Goal: Task Accomplishment & Management: Complete application form

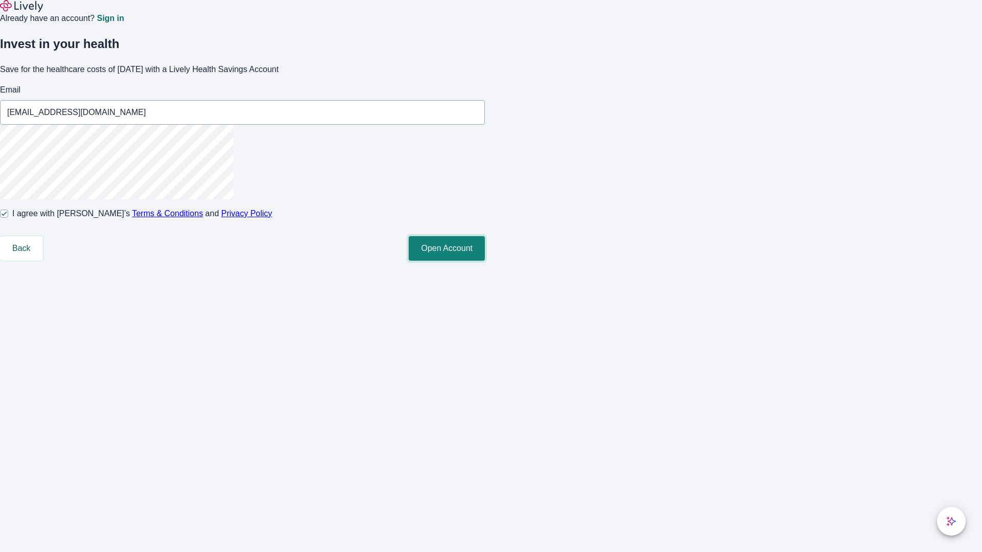
click at [485, 261] on button "Open Account" at bounding box center [447, 248] width 76 height 25
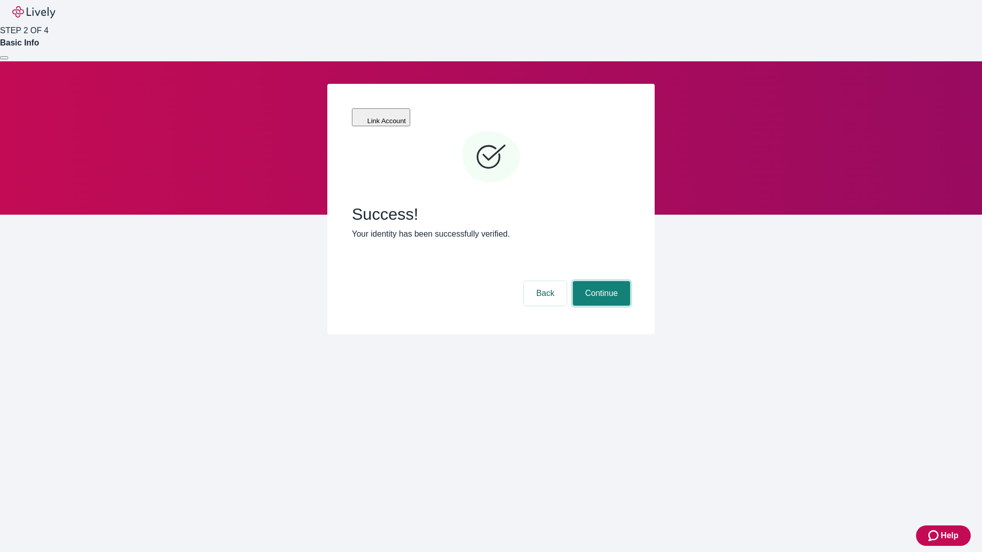
click at [600, 281] on button "Continue" at bounding box center [601, 293] width 57 height 25
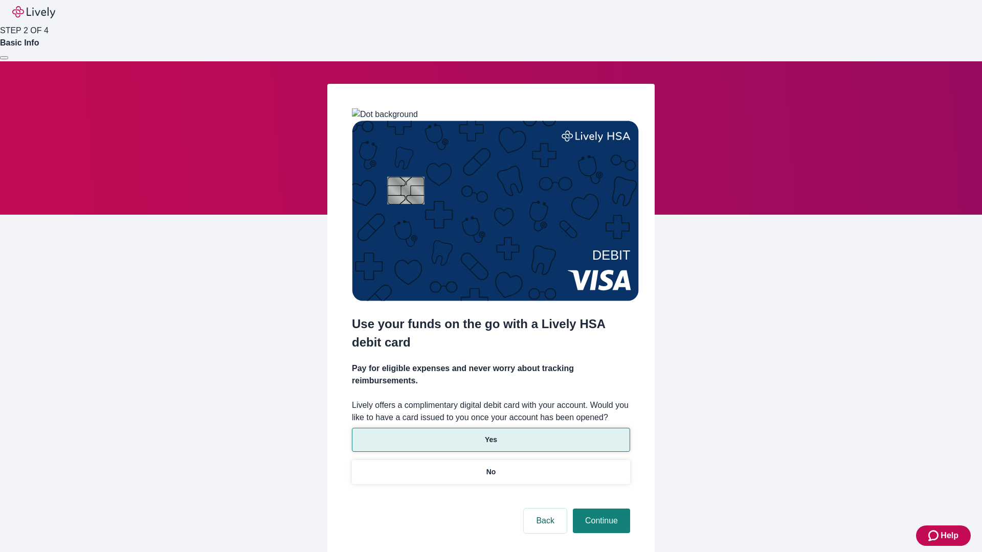
click at [490, 435] on p "Yes" at bounding box center [491, 440] width 12 height 11
click at [600, 509] on button "Continue" at bounding box center [601, 521] width 57 height 25
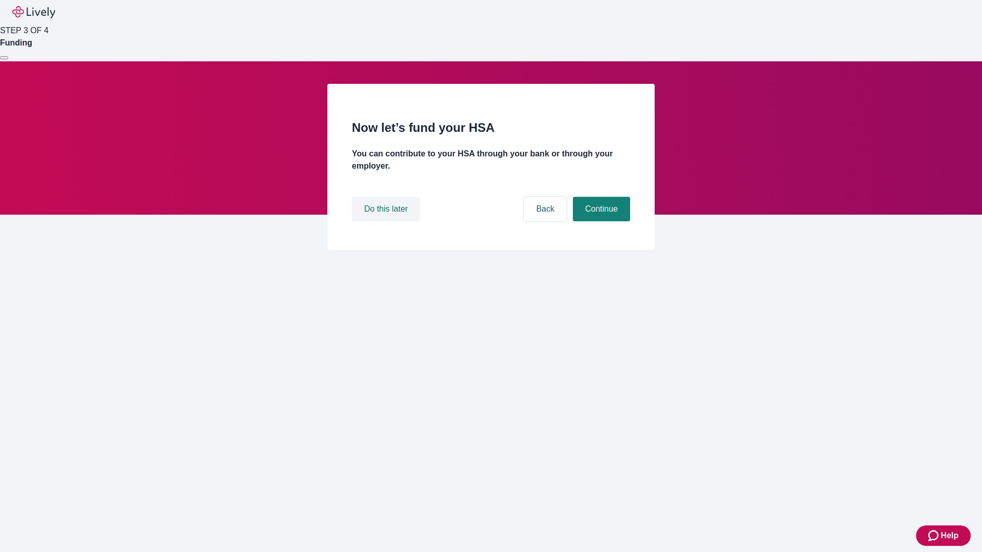
click at [387, 221] on button "Do this later" at bounding box center [386, 209] width 68 height 25
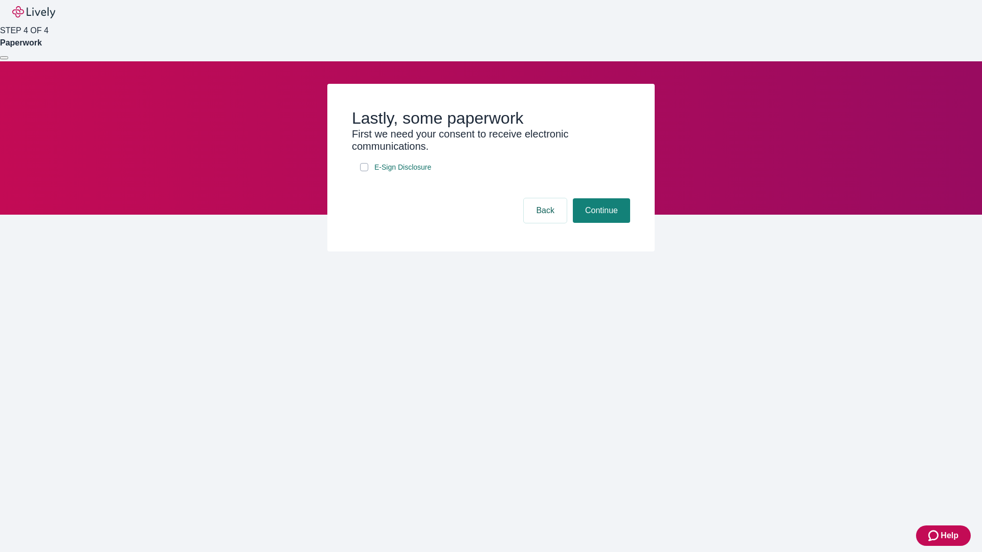
click at [364, 171] on input "E-Sign Disclosure" at bounding box center [364, 167] width 8 height 8
checkbox input "true"
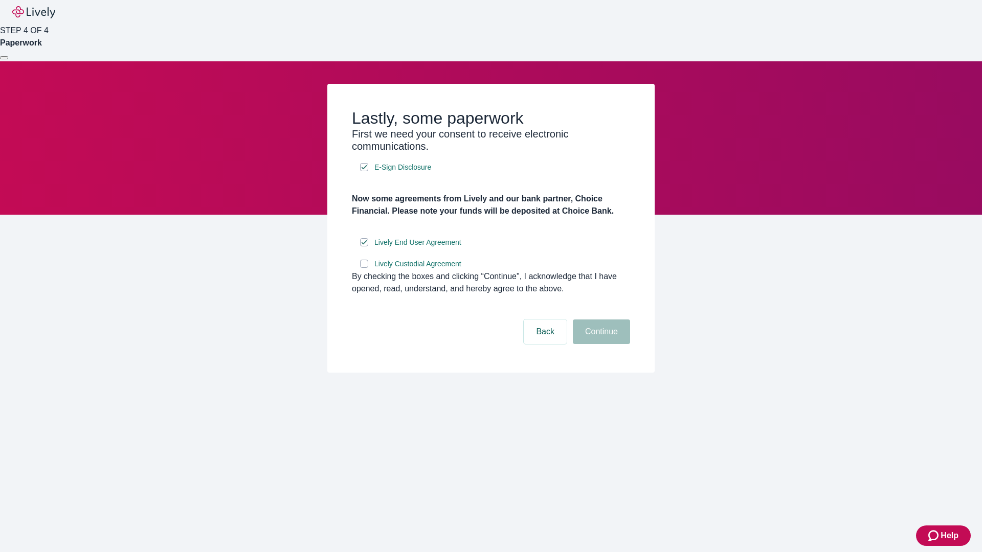
click at [364, 268] on input "Lively Custodial Agreement" at bounding box center [364, 264] width 8 height 8
checkbox input "true"
click at [600, 344] on button "Continue" at bounding box center [601, 332] width 57 height 25
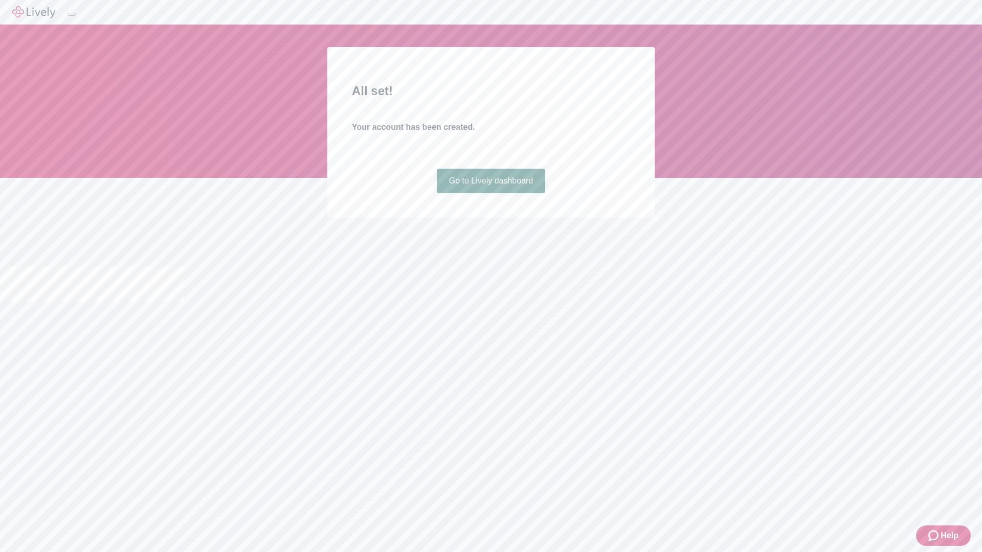
click at [490, 193] on link "Go to Lively dashboard" at bounding box center [491, 181] width 109 height 25
